Goal: Information Seeking & Learning: Learn about a topic

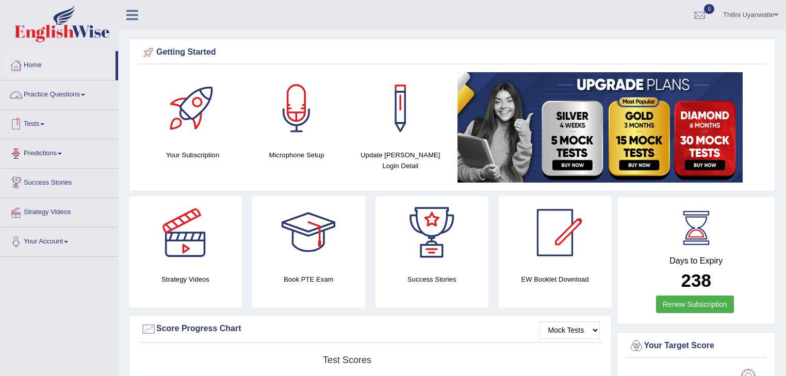
click at [53, 97] on link "Practice Questions" at bounding box center [60, 93] width 118 height 26
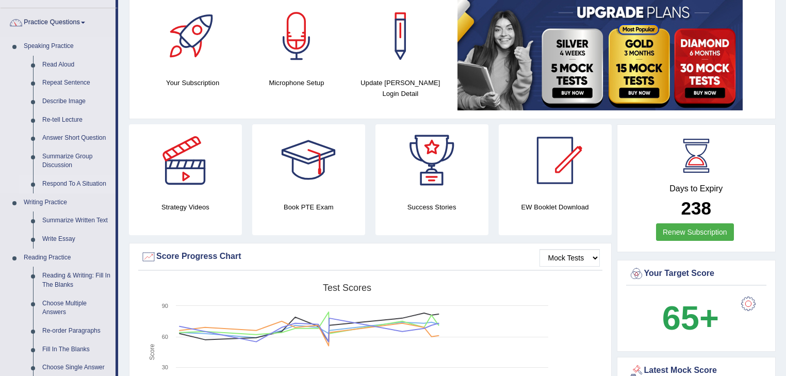
scroll to position [220, 0]
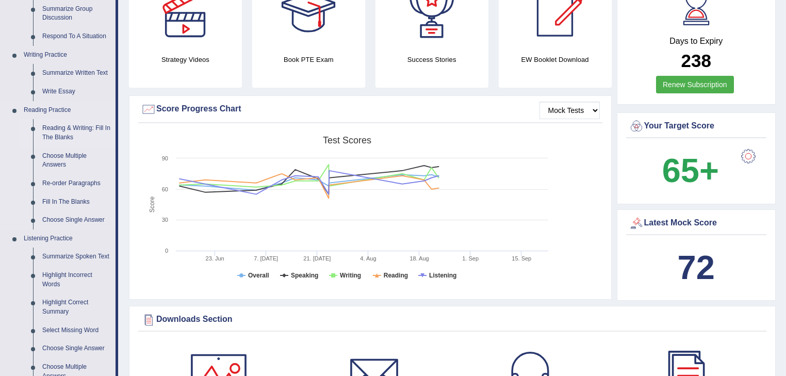
click at [80, 122] on link "Reading & Writing: Fill In The Blanks" at bounding box center [77, 132] width 78 height 27
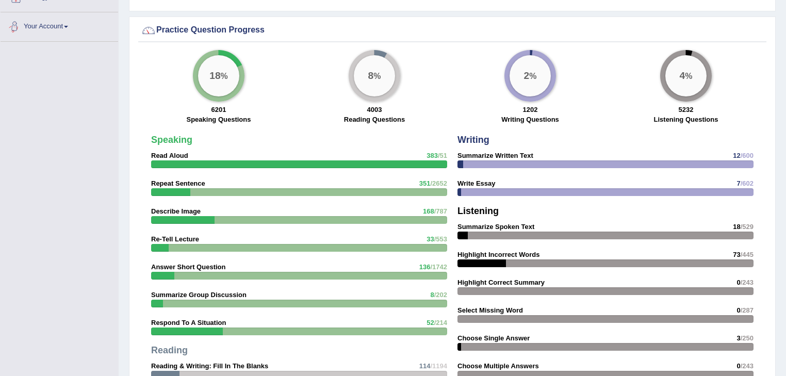
scroll to position [698, 0]
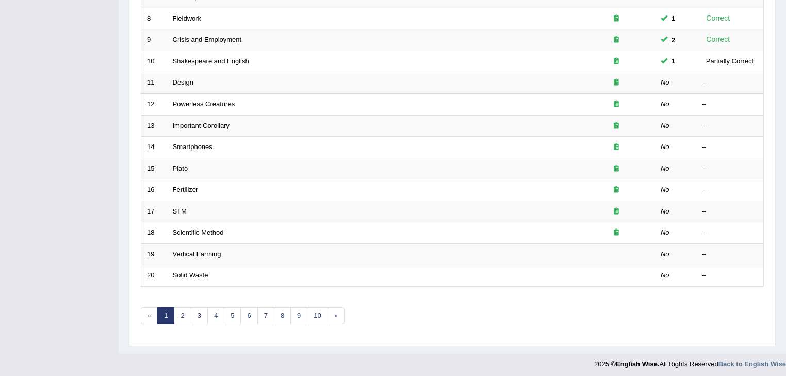
click at [0, 53] on div "Toggle navigation Home Practice Questions Speaking Practice Read Aloud Repeat S…" at bounding box center [393, 36] width 786 height 678
click at [0, 12] on div "Toggle navigation Home Practice Questions Speaking Practice Read Aloud Repeat S…" at bounding box center [393, 36] width 786 height 678
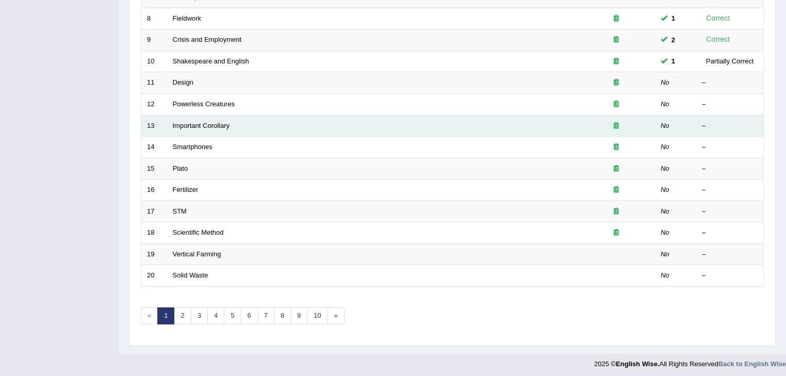
click at [474, 122] on td "Important Corollary" at bounding box center [372, 126] width 410 height 22
